Goal: Task Accomplishment & Management: Manage account settings

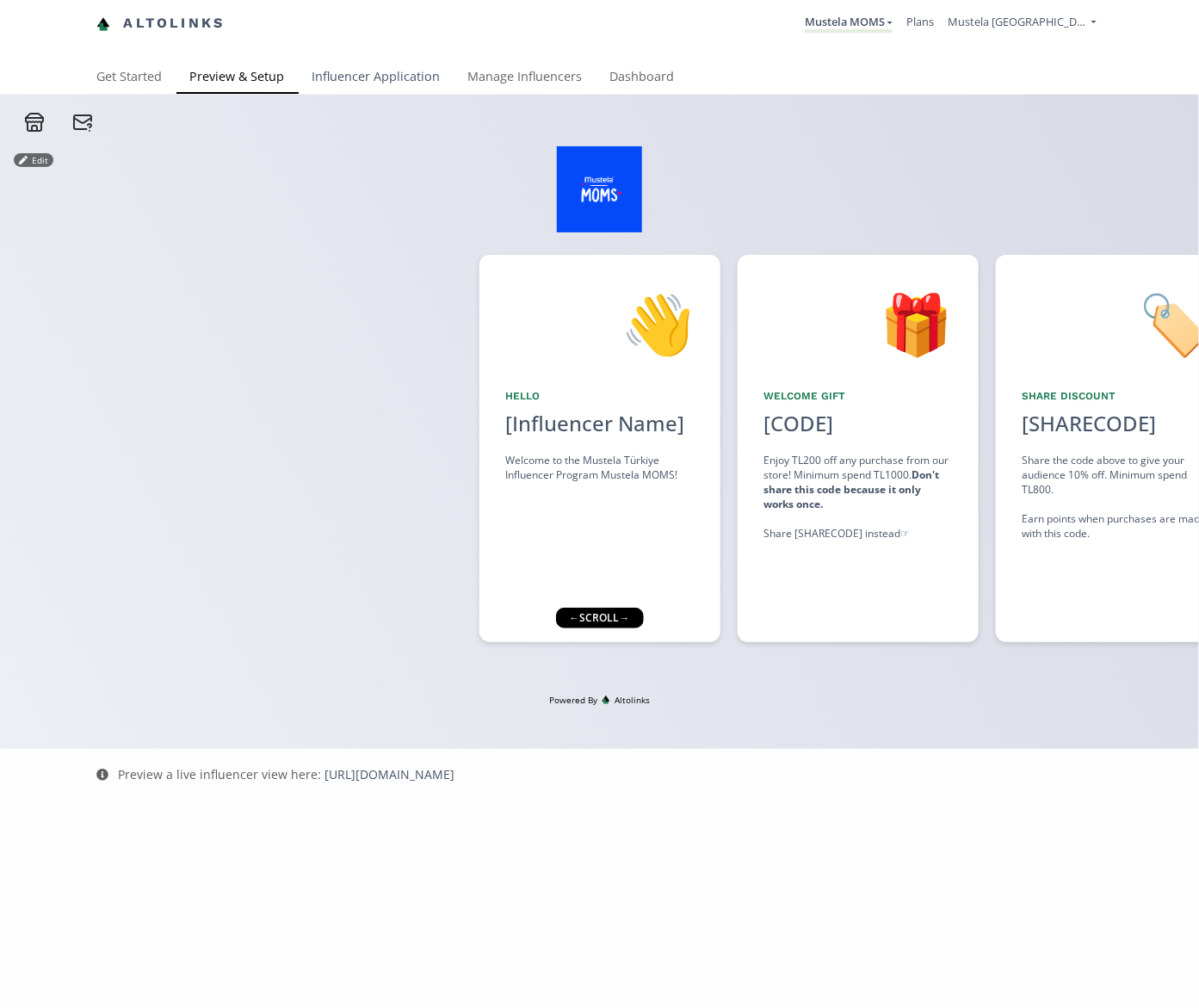
click at [349, 67] on link "Influencer Application" at bounding box center [376, 79] width 156 height 34
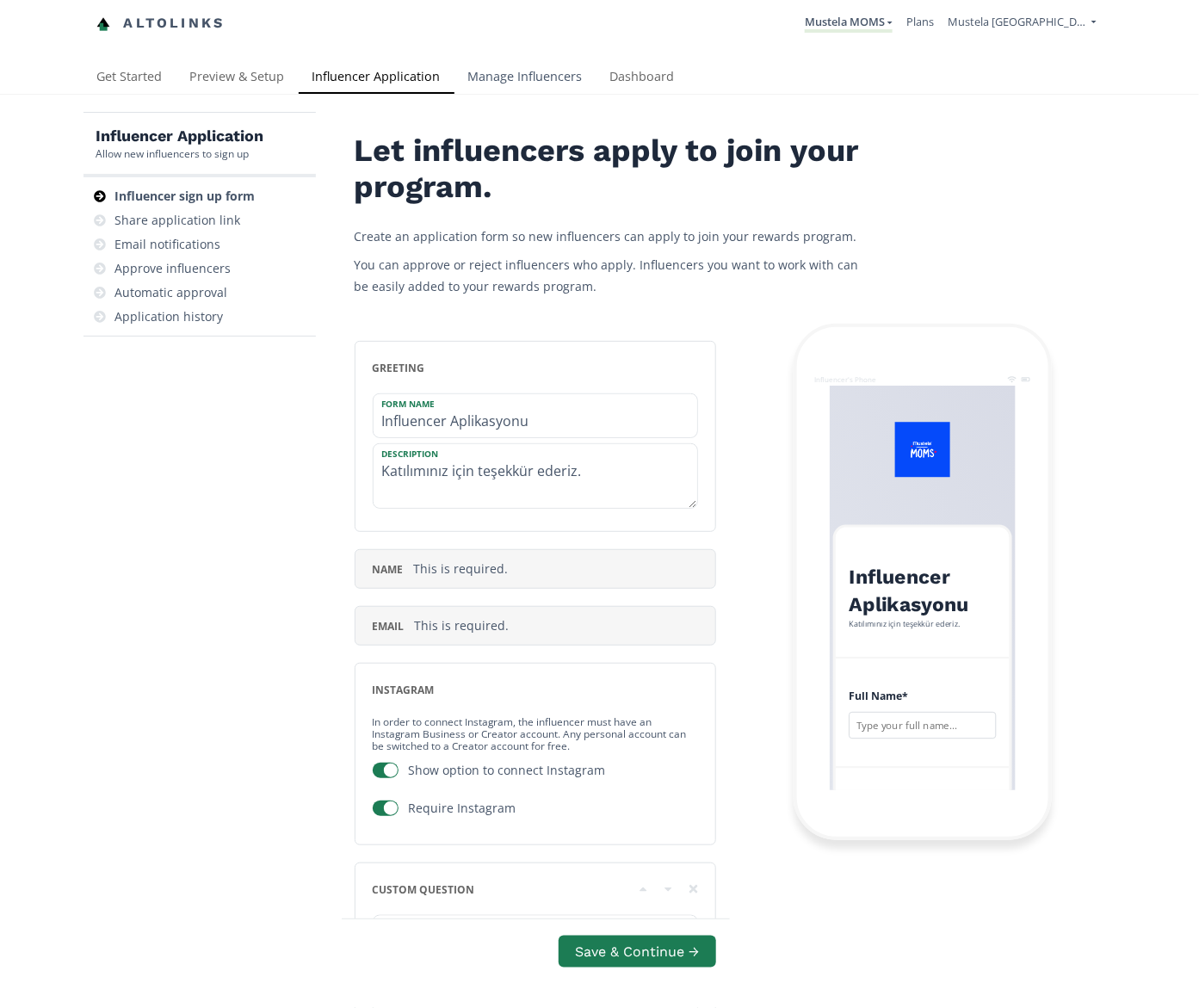
click at [529, 77] on link "Manage Influencers" at bounding box center [526, 79] width 142 height 34
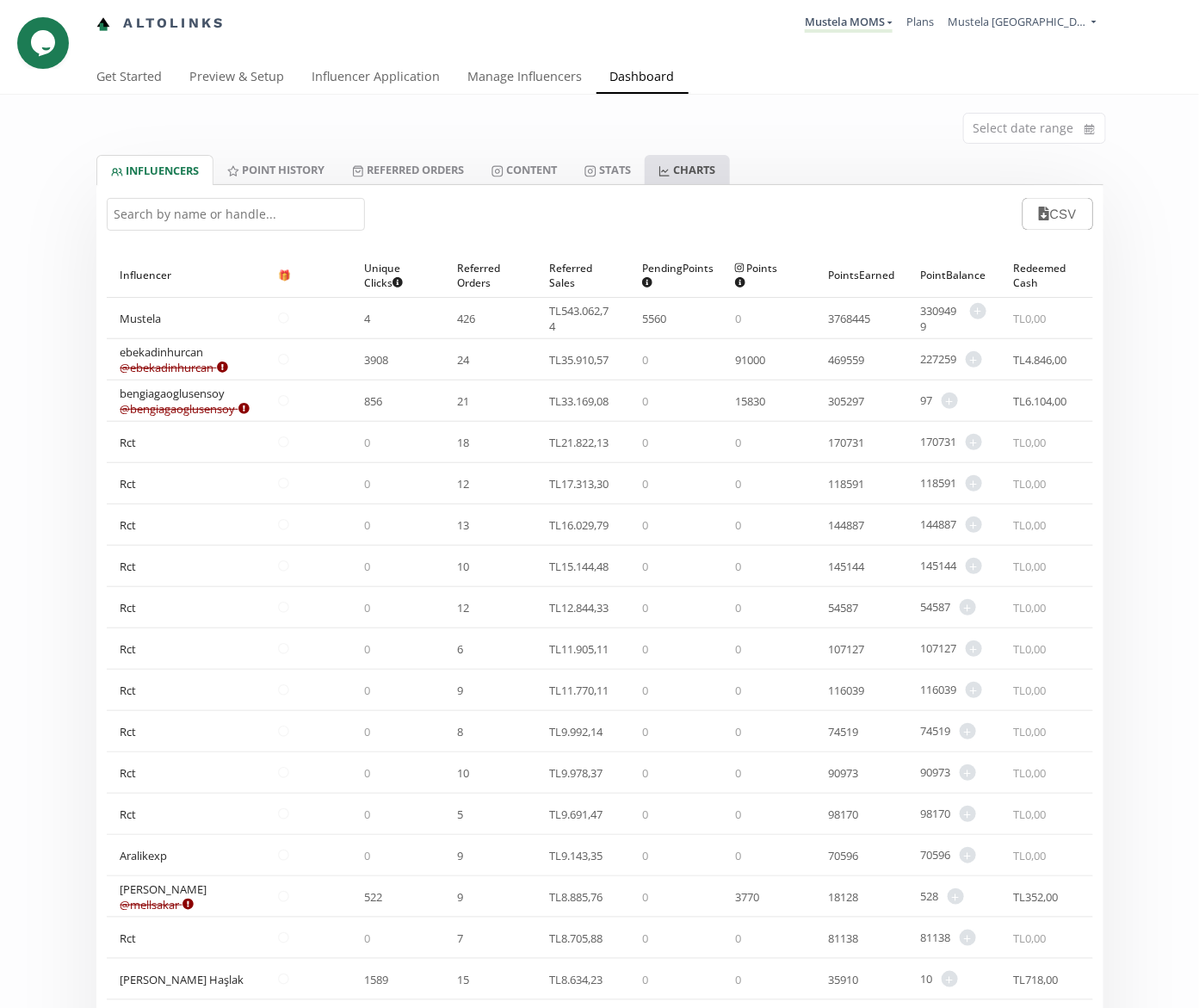
click at [683, 171] on link "CHARTS" at bounding box center [687, 170] width 84 height 29
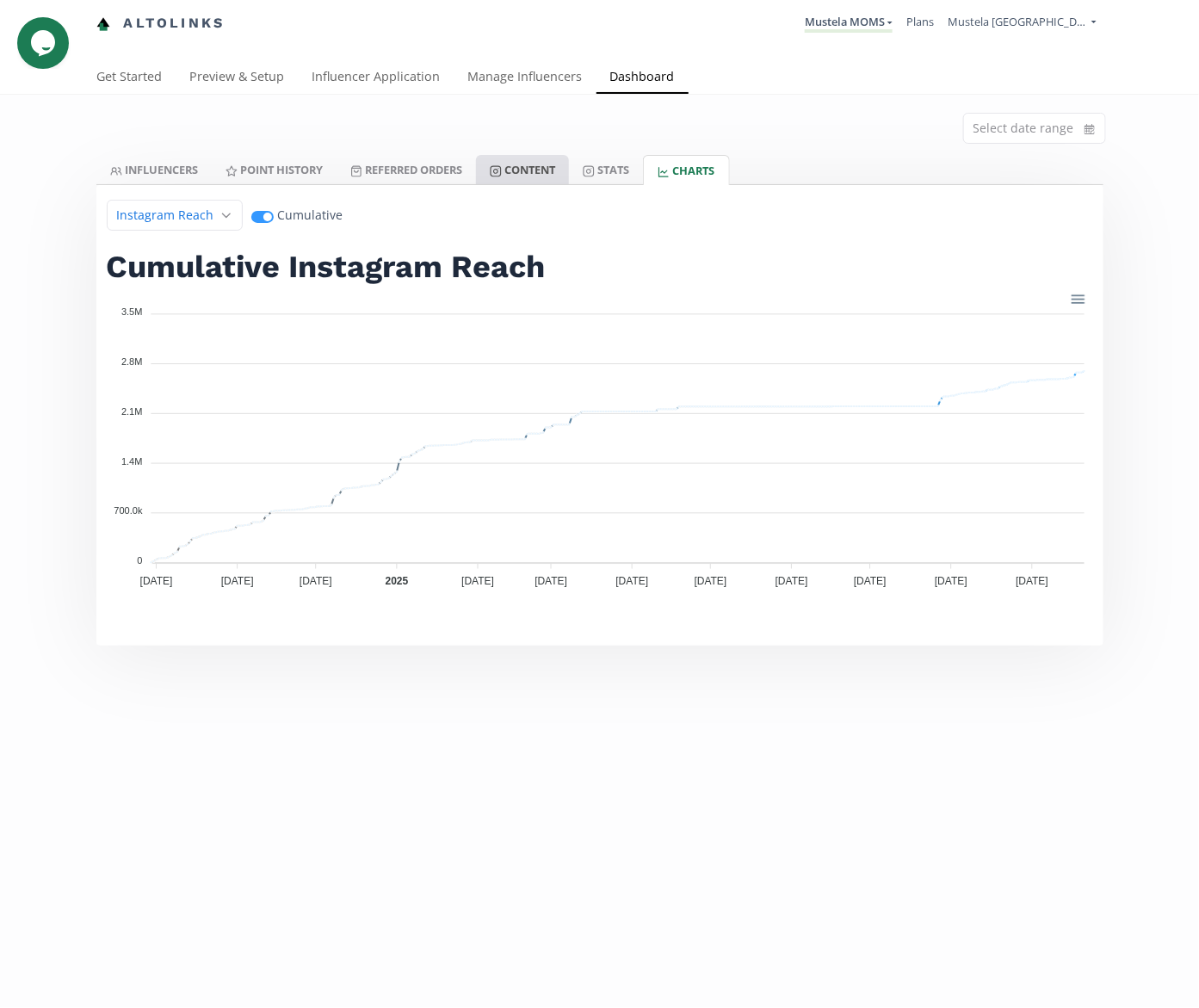
click at [549, 172] on link "Content" at bounding box center [523, 170] width 93 height 29
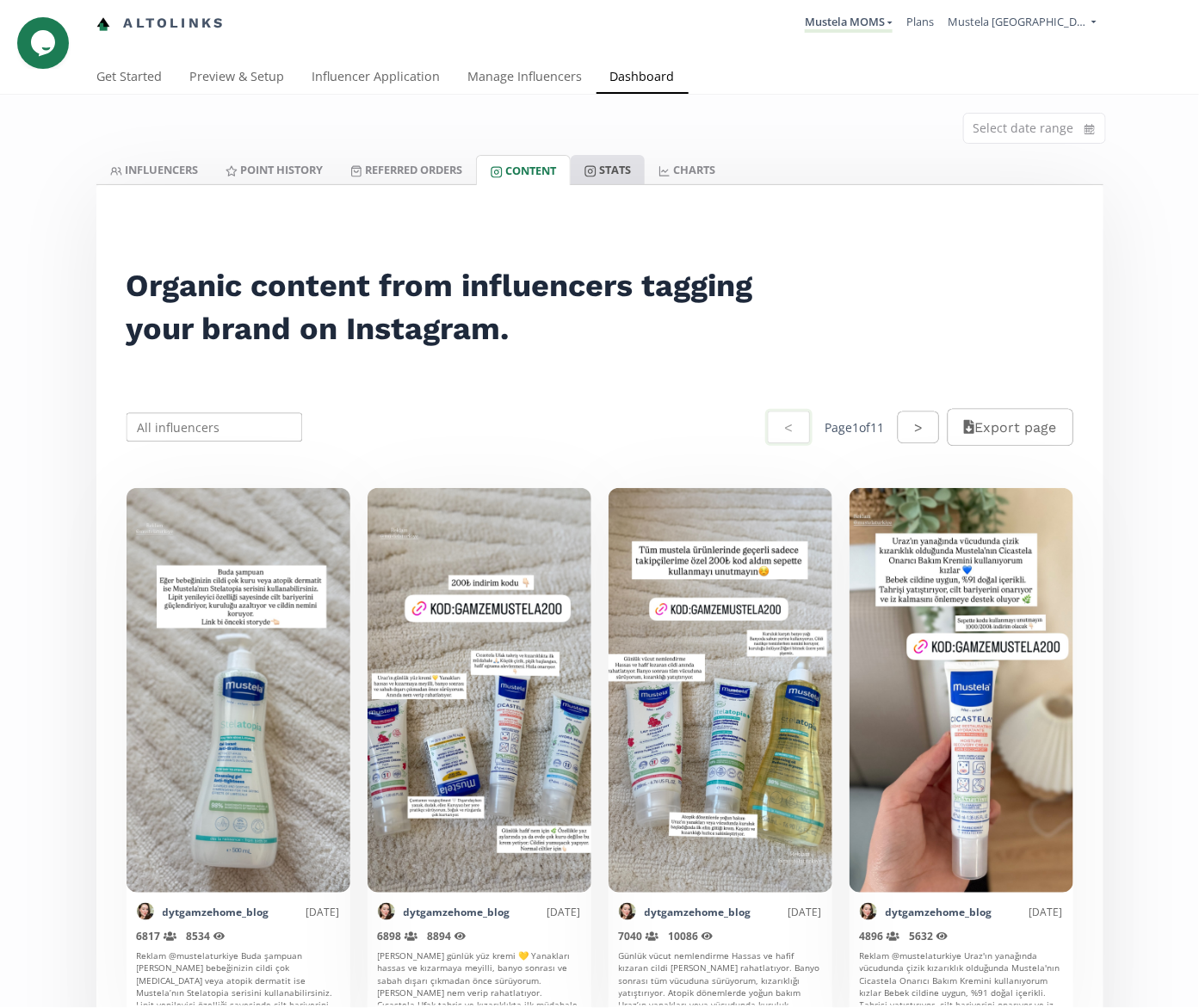
click at [597, 167] on icon at bounding box center [590, 171] width 12 height 12
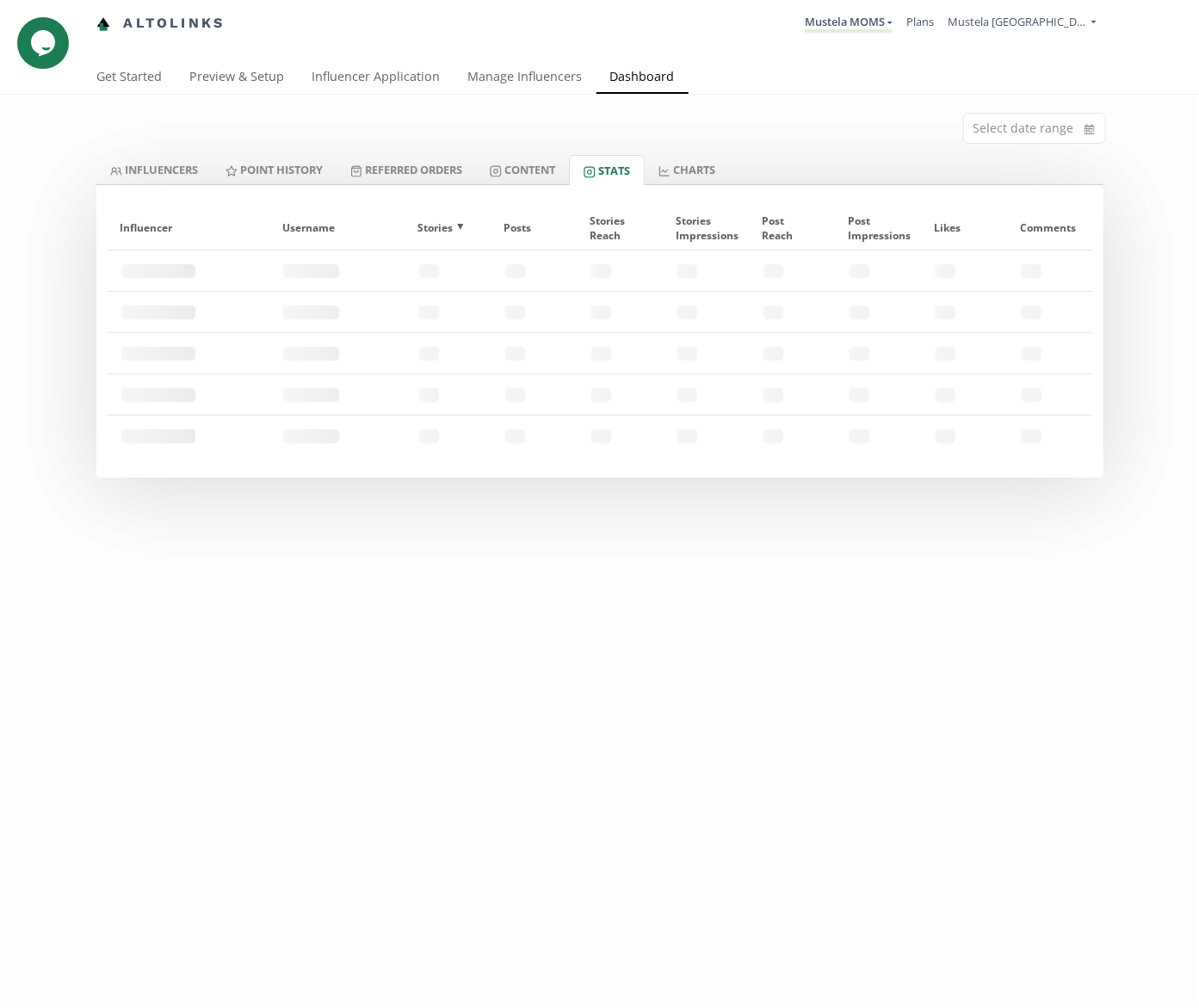
click at [610, 169] on link "Stats" at bounding box center [607, 171] width 76 height 30
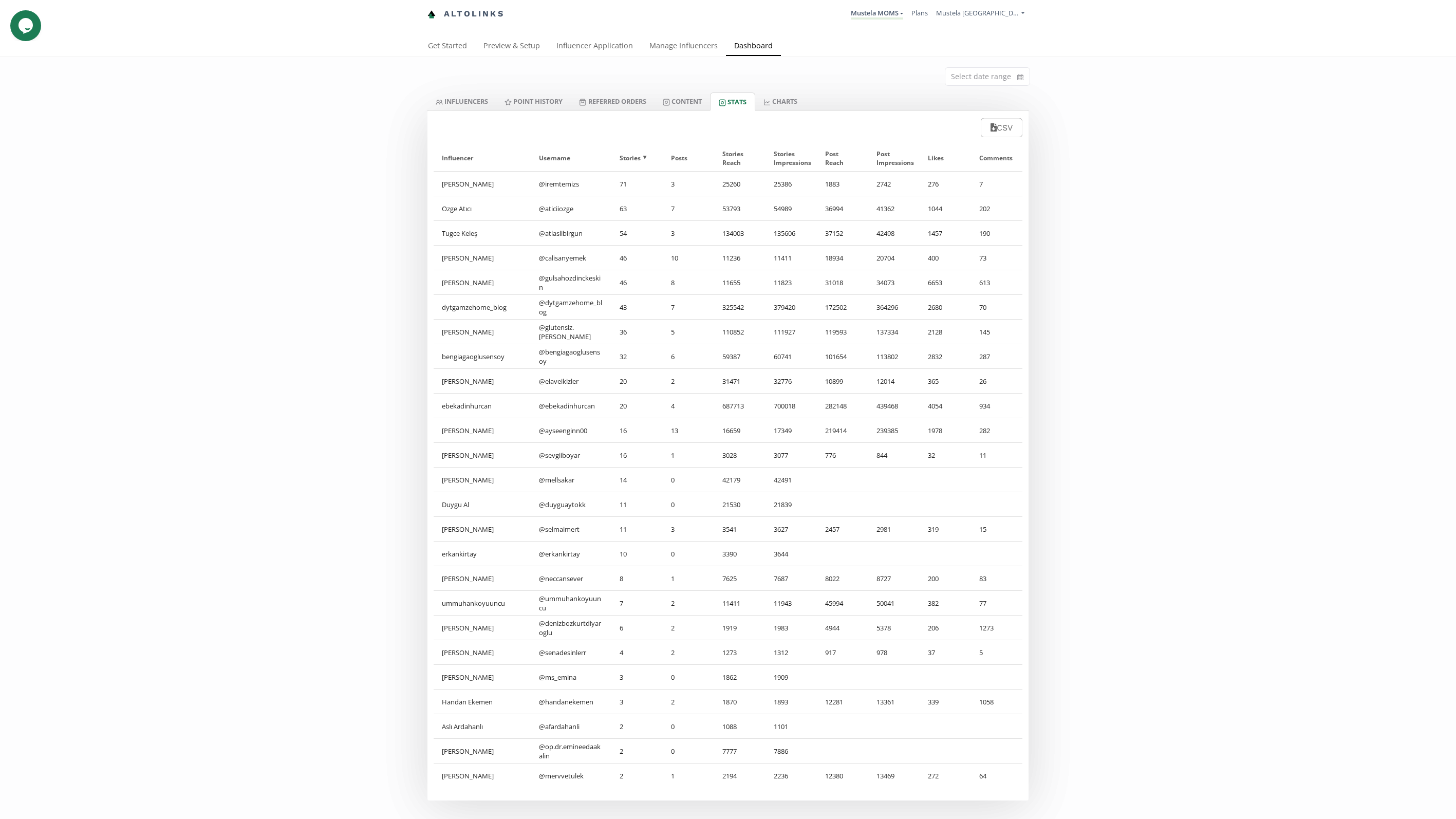
click at [224, 388] on div "Select date range INFLUENCERS Point HISTORY Referred Orders Content Stats CHART…" at bounding box center [728, 428] width 1456 height 744
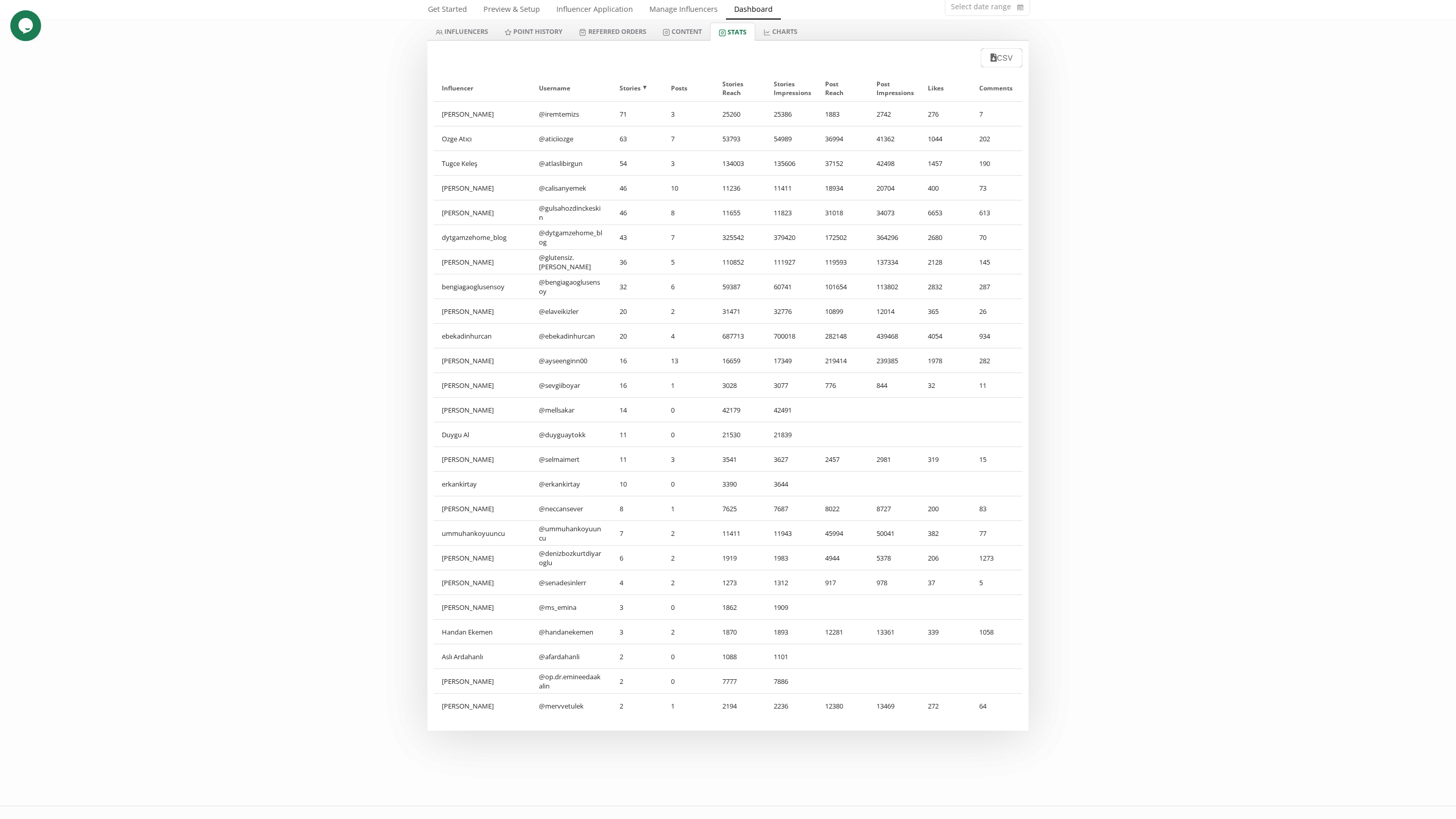
scroll to position [84, 0]
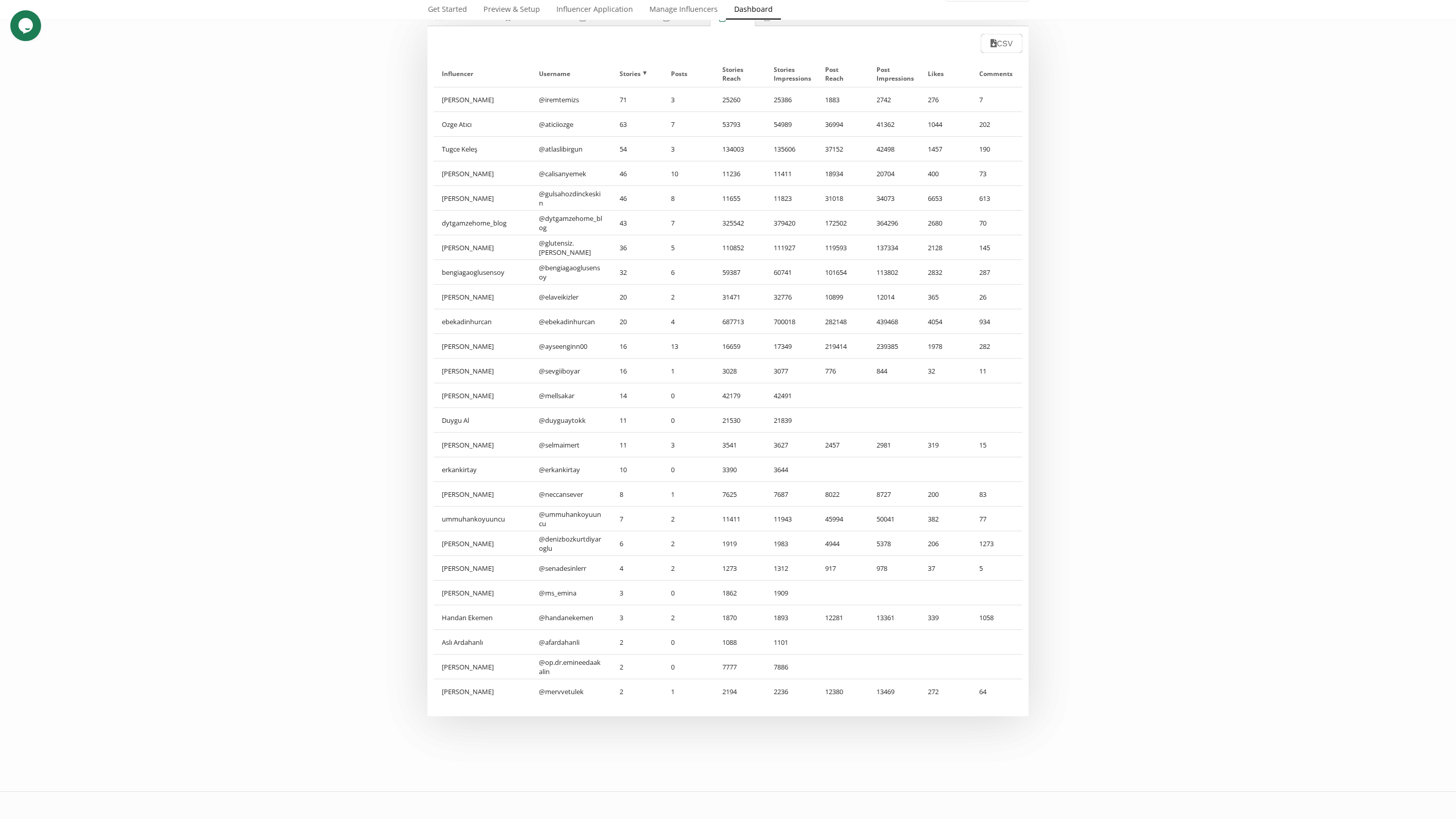
click at [624, 77] on div "Stories ▲" at bounding box center [637, 73] width 35 height 26
click at [715, 74] on div "Comments ▲" at bounding box center [996, 73] width 35 height 26
click at [309, 273] on div "Select date range INFLUENCERS Point HISTORY Referred Orders Content Stats CHART…" at bounding box center [728, 344] width 1456 height 744
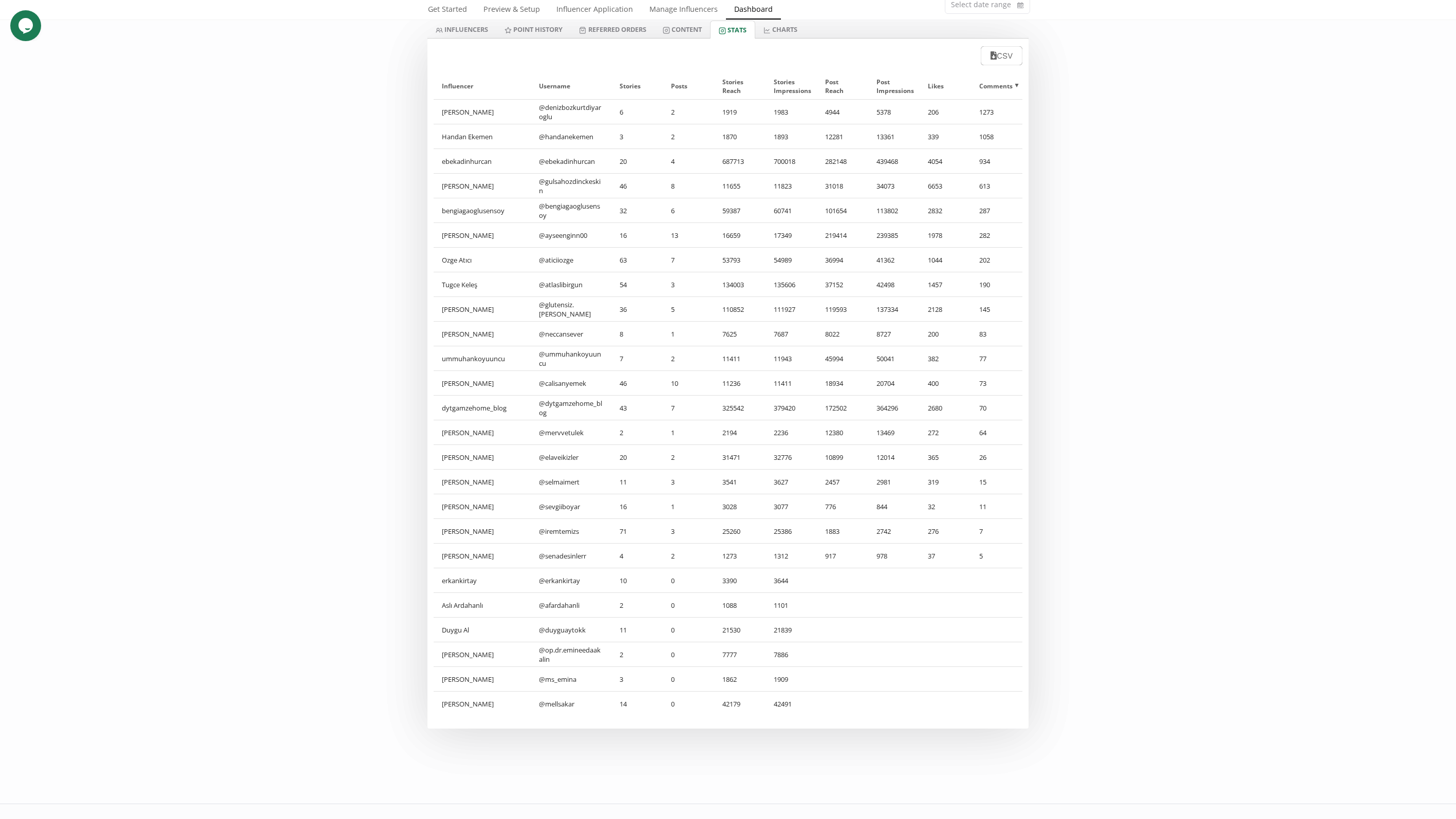
scroll to position [71, 0]
click at [632, 93] on div "Stories ▲" at bounding box center [637, 87] width 35 height 26
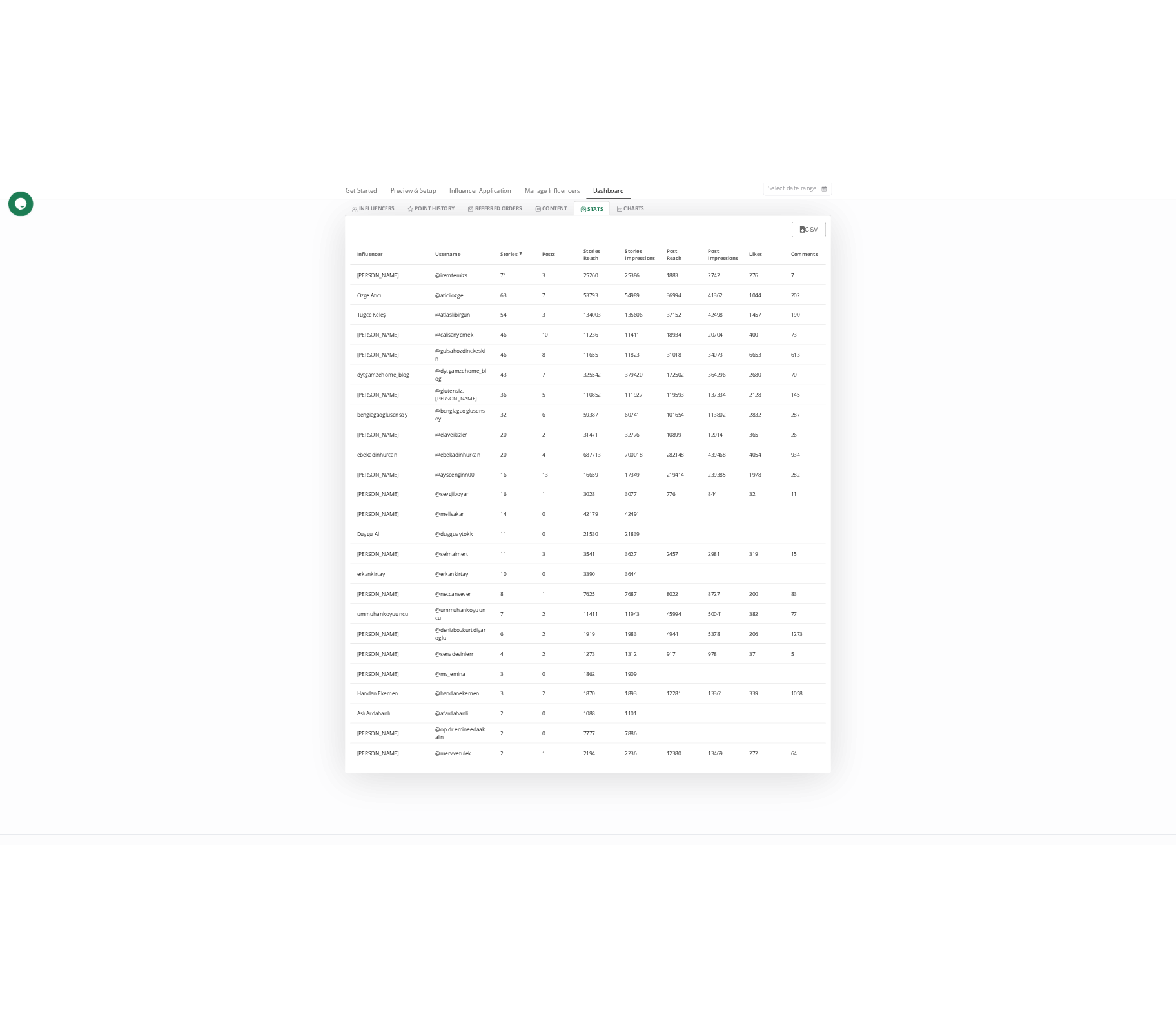
scroll to position [79, 0]
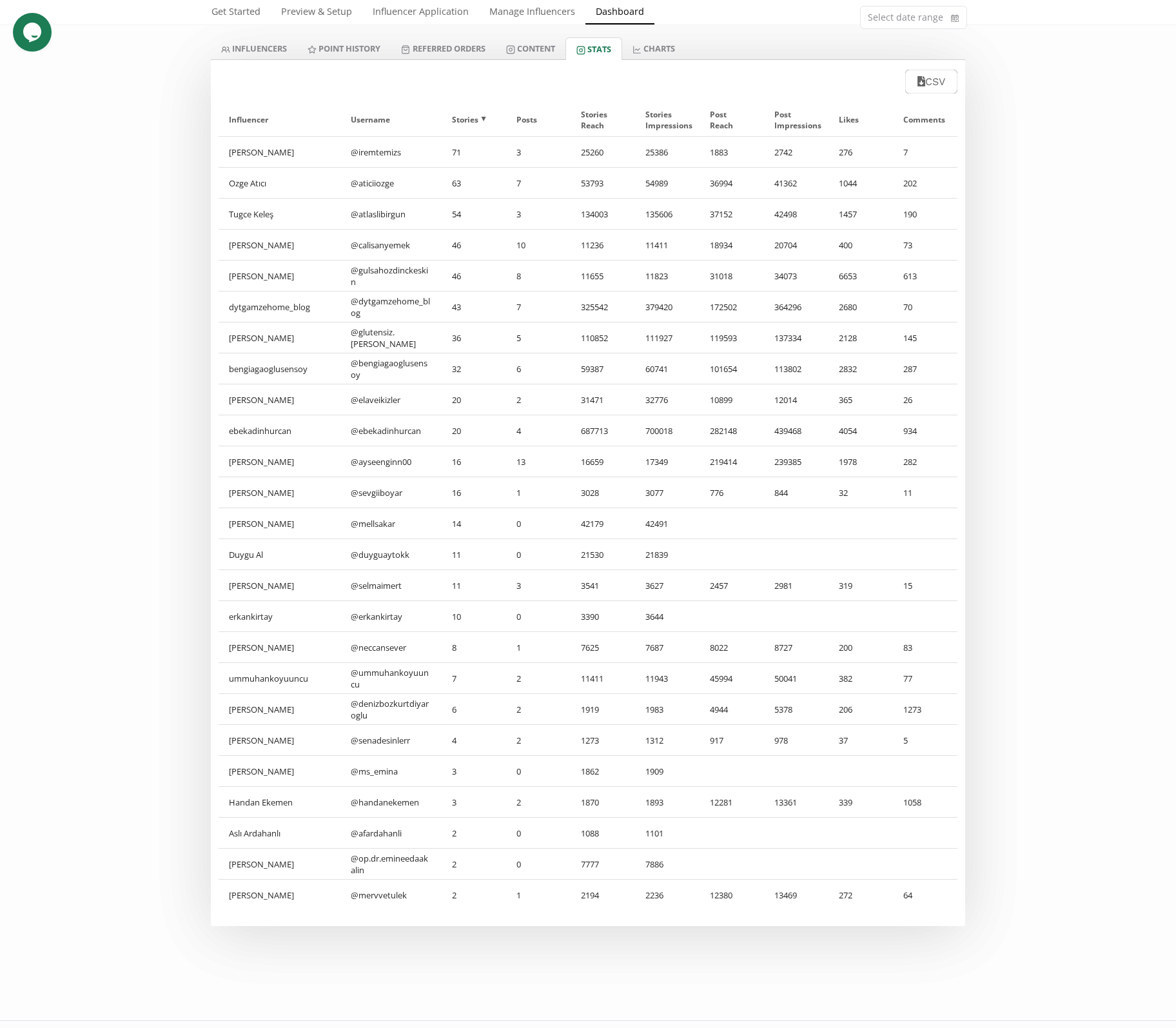
click at [124, 131] on div "Select date range INFLUENCERS Point HISTORY Referred Orders Content Stats CHART…" at bounding box center [588, 459] width 1176 height 934
click at [529, 40] on link "Content" at bounding box center [531, 48] width 70 height 22
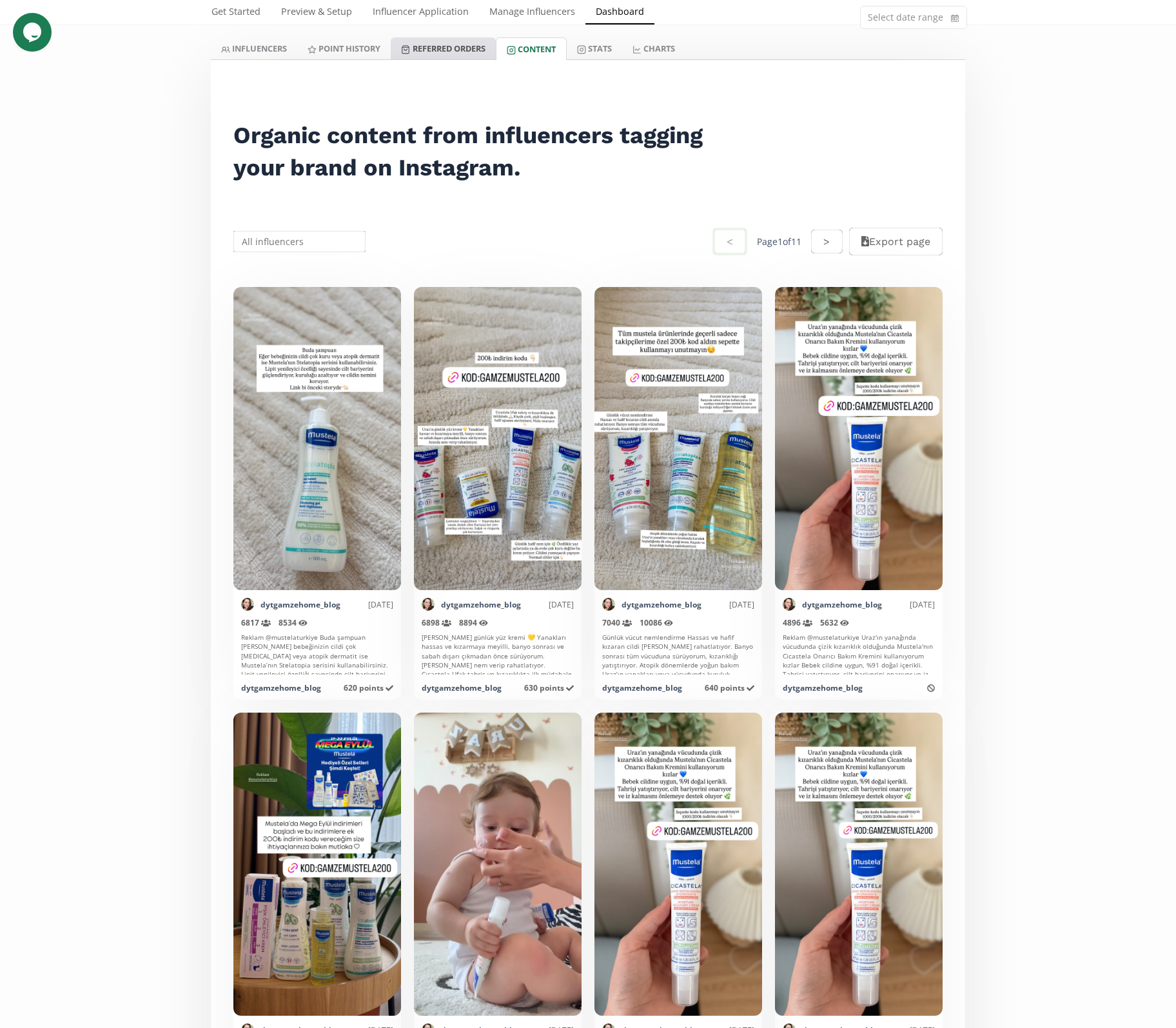
click at [442, 53] on link "Referred Orders" at bounding box center [443, 48] width 104 height 22
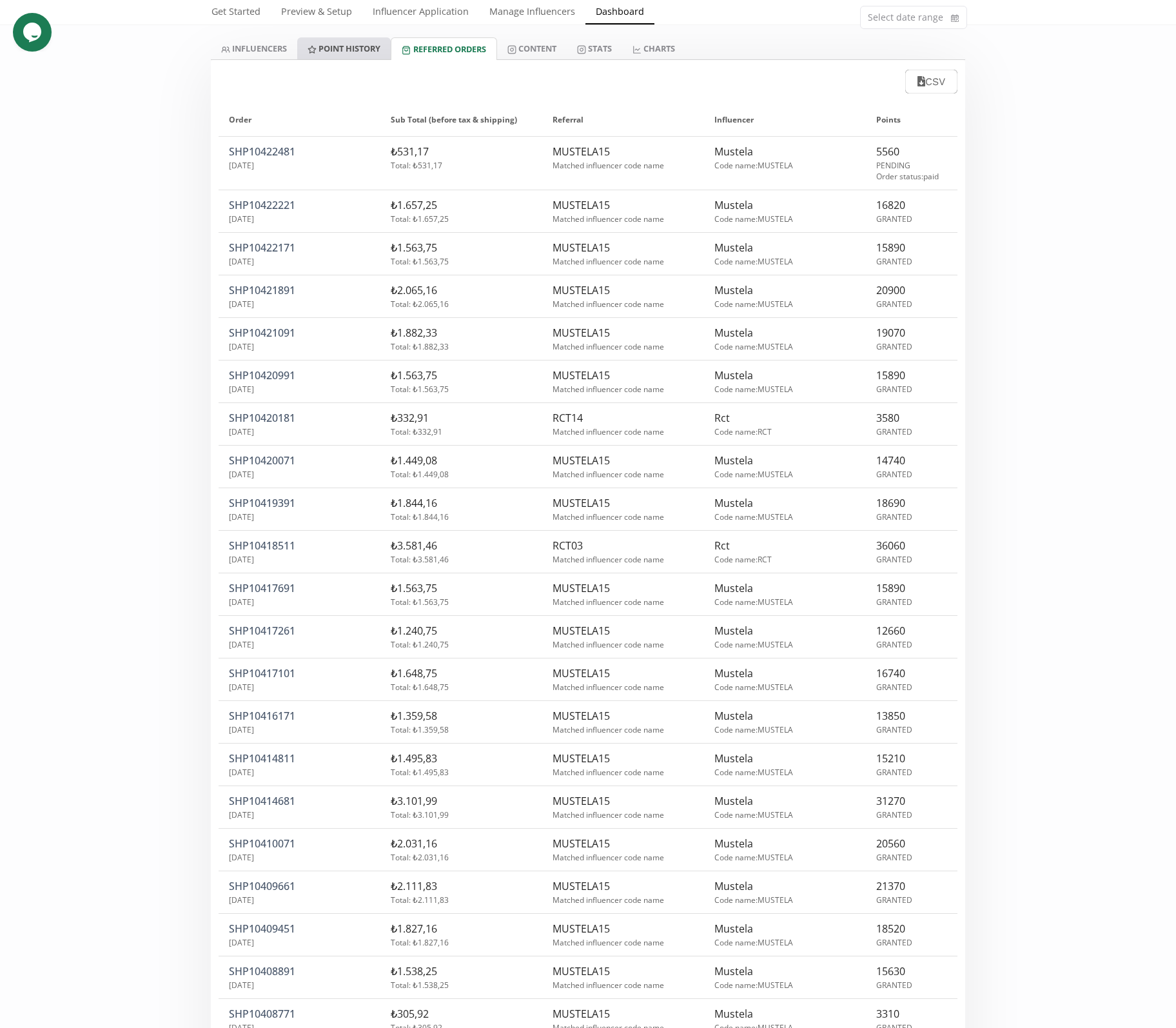
click at [333, 46] on link "Point HISTORY" at bounding box center [344, 48] width 94 height 22
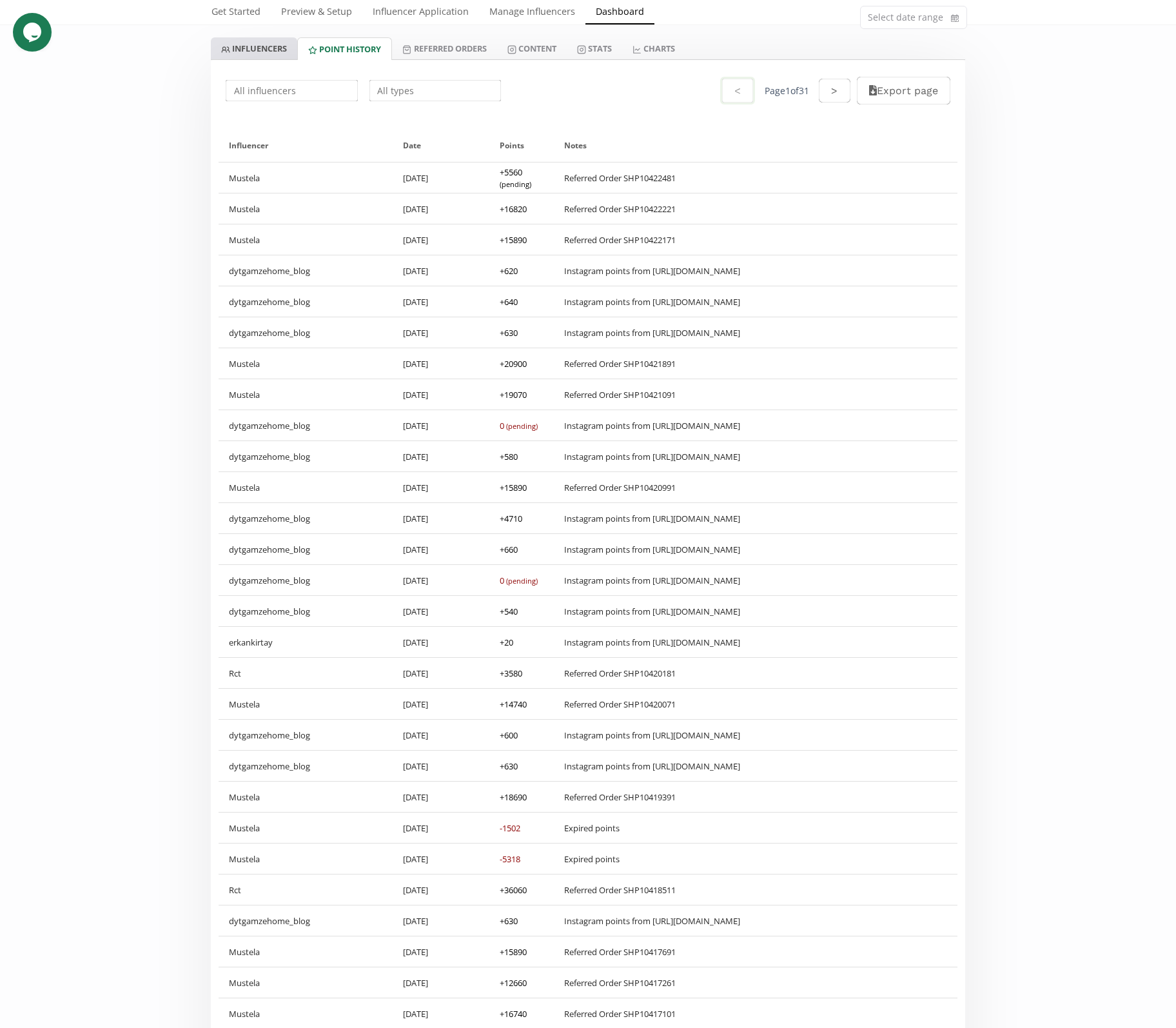
click at [247, 46] on link "INFLUENCERS" at bounding box center [254, 48] width 87 height 22
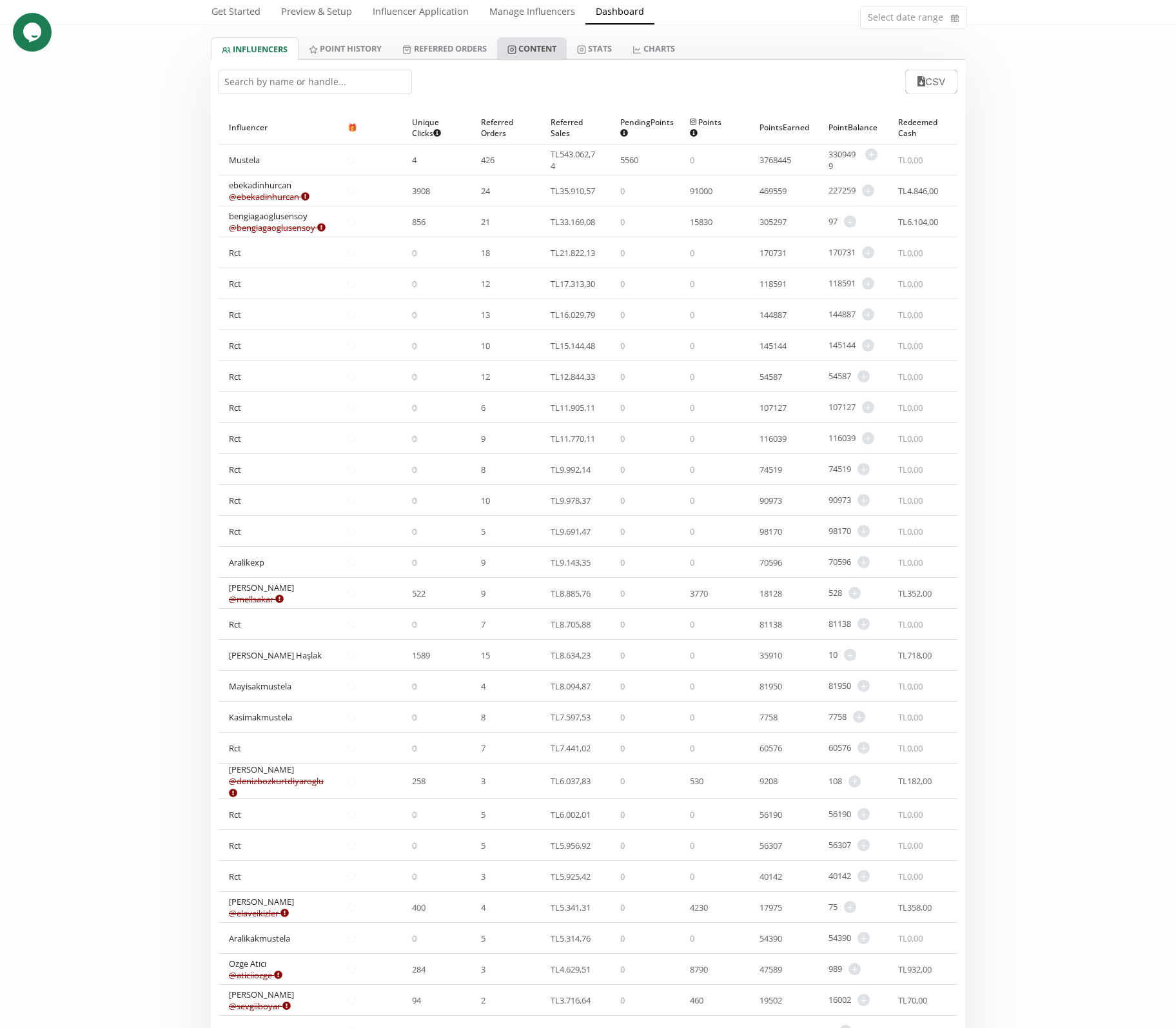
click at [547, 60] on link "Content" at bounding box center [532, 48] width 70 height 22
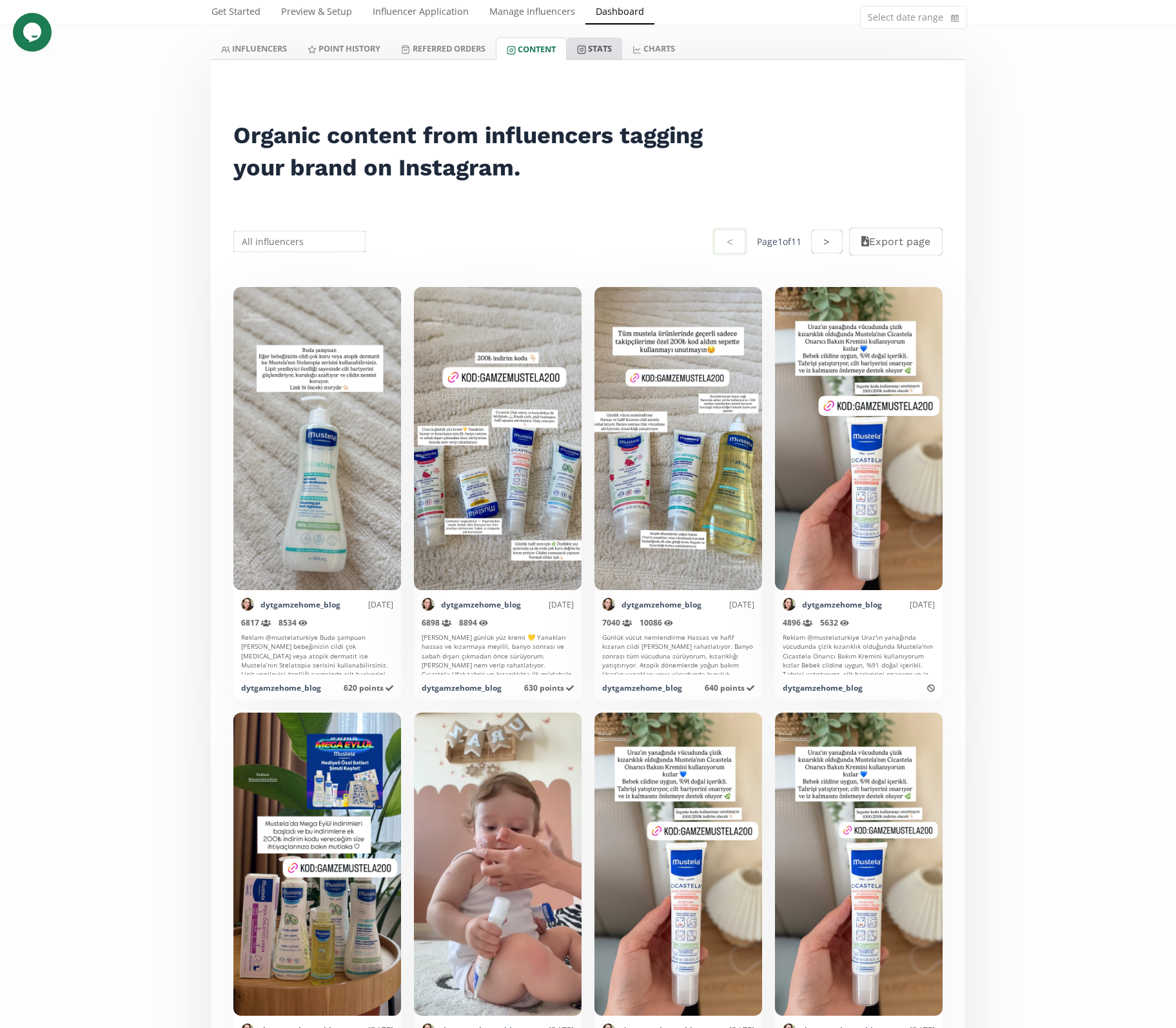
click at [600, 60] on link "Stats" at bounding box center [594, 48] width 55 height 22
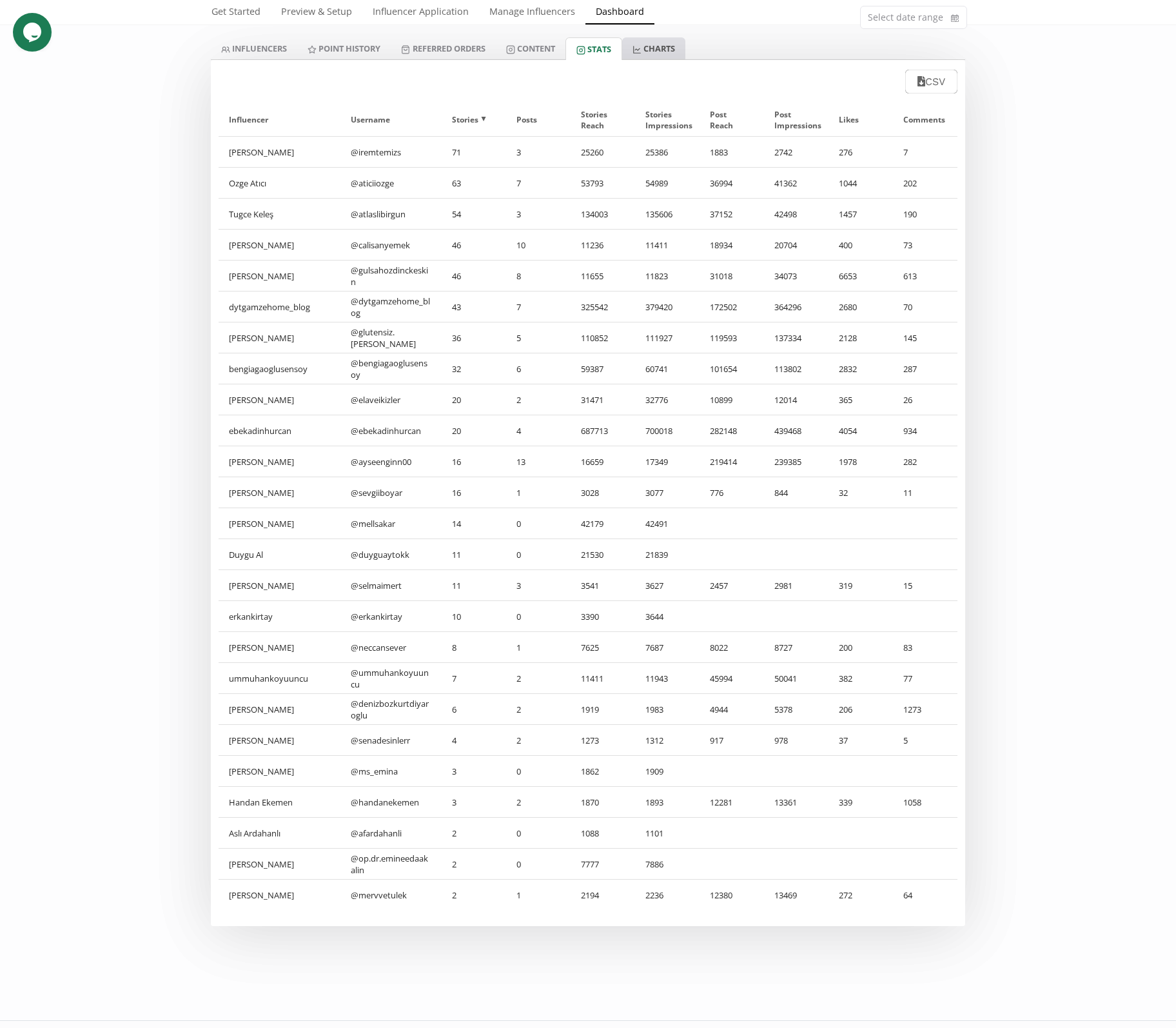
click at [641, 54] on icon at bounding box center [637, 50] width 9 height 9
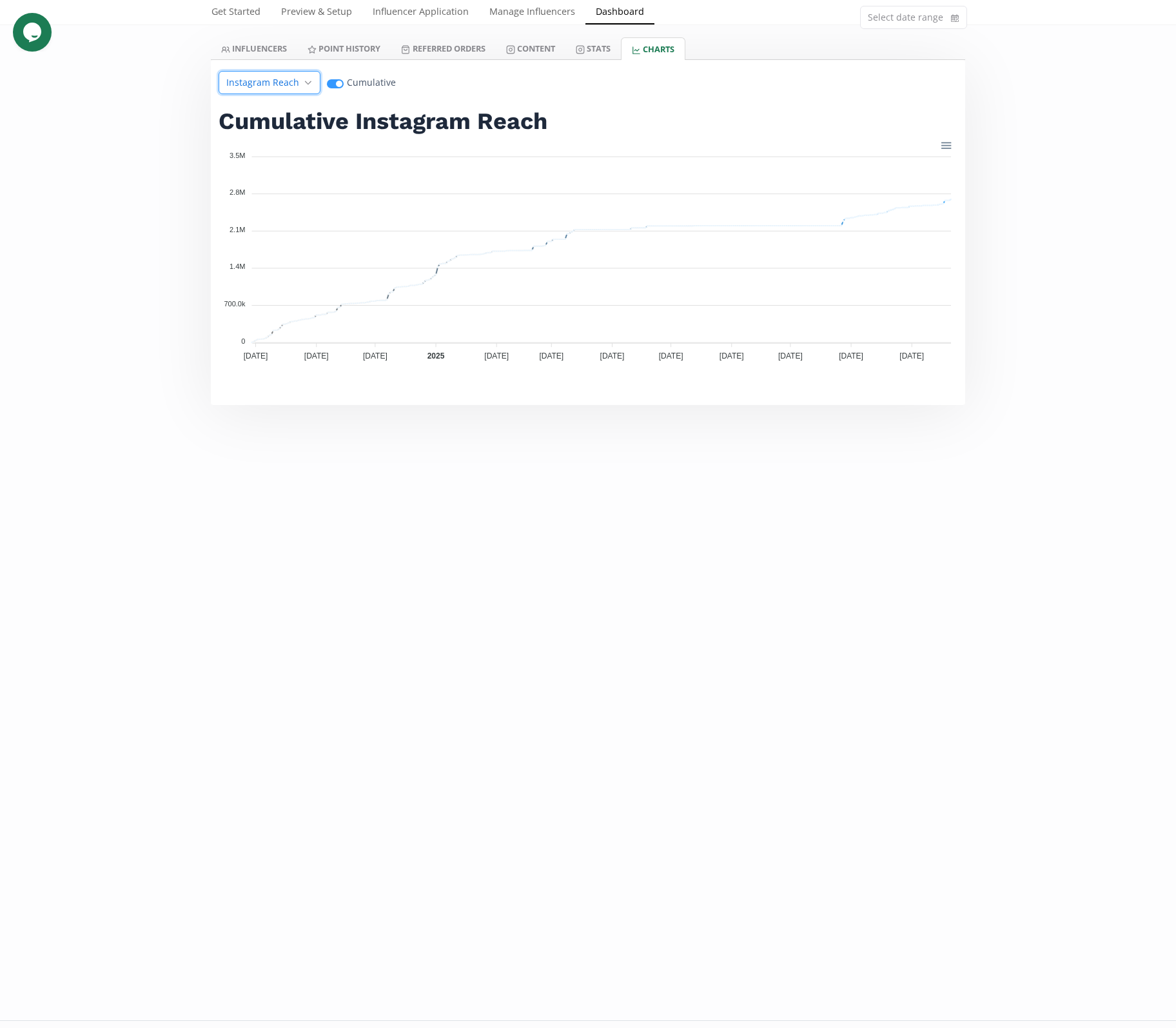
click at [258, 89] on span "Instagram Reach" at bounding box center [262, 82] width 73 height 13
click at [257, 249] on span "Referred Sales" at bounding box center [299, 237] width 162 height 23
